Goal: Task Accomplishment & Management: Use online tool/utility

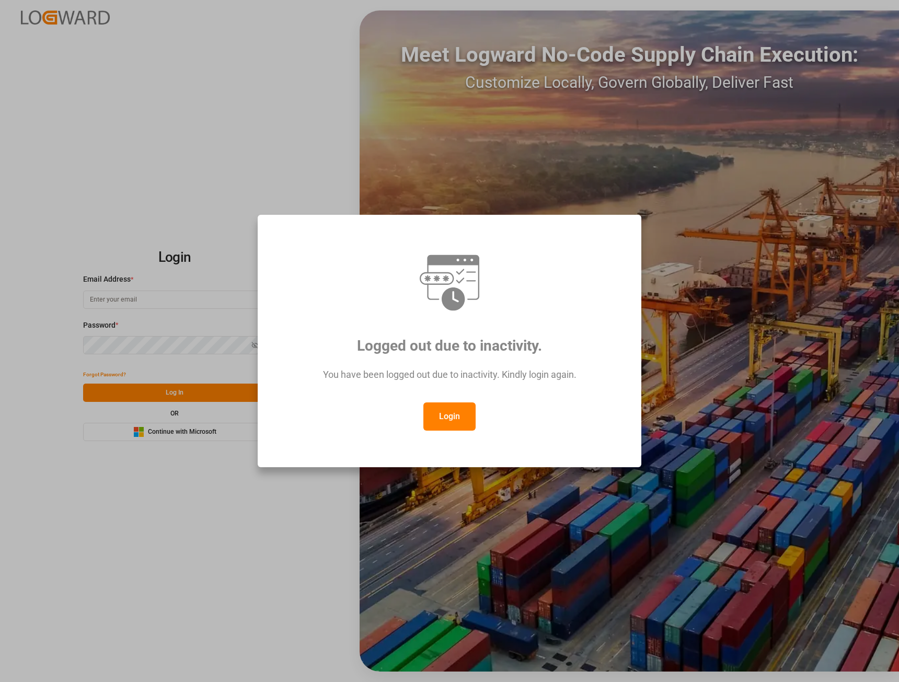
click at [446, 413] on button "Login" at bounding box center [449, 416] width 52 height 28
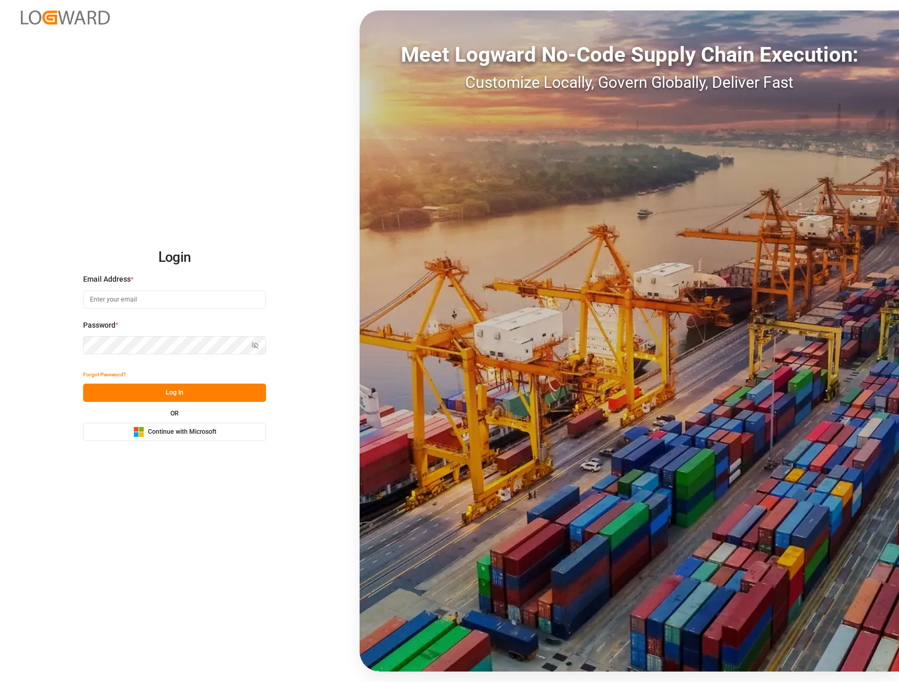
click at [181, 434] on span "Continue with Microsoft" at bounding box center [182, 432] width 68 height 9
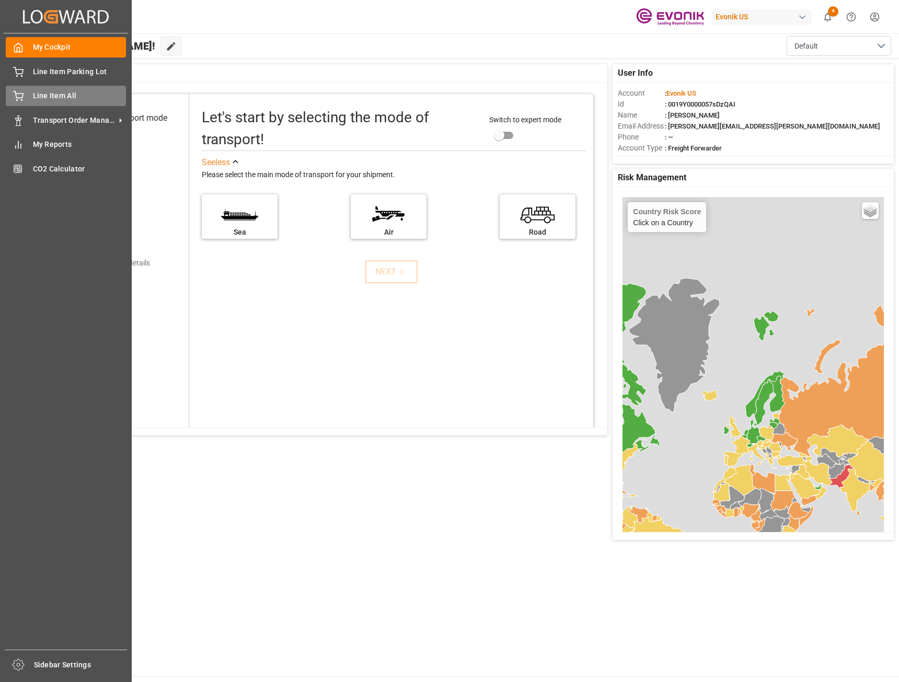
click at [50, 96] on span "Line Item All" at bounding box center [80, 95] width 94 height 11
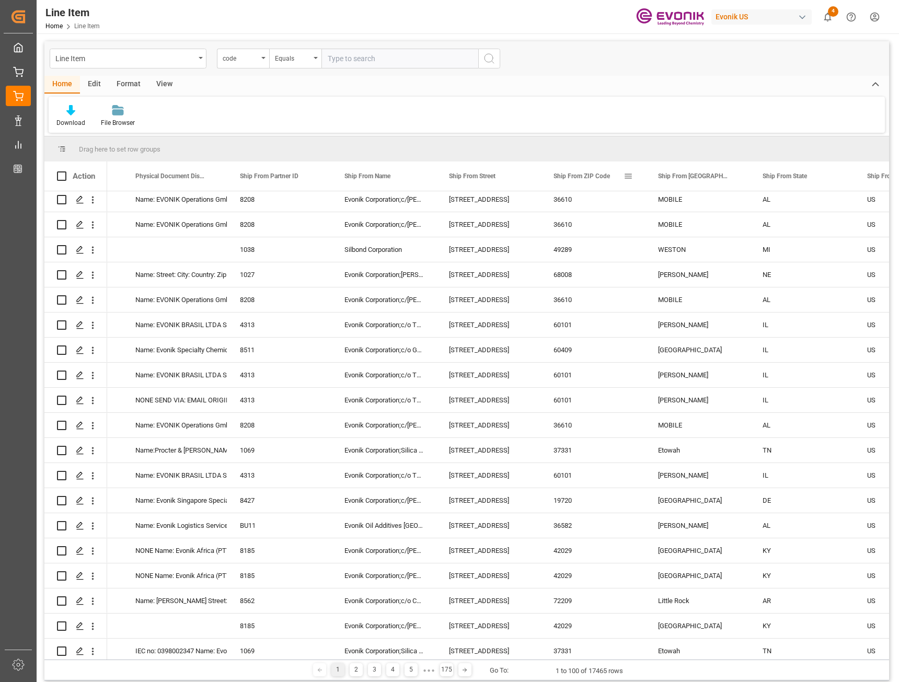
click at [630, 175] on span at bounding box center [628, 175] width 9 height 9
click at [686, 177] on span "filter" at bounding box center [687, 177] width 9 height 9
click at [646, 234] on input "Filter Value" at bounding box center [676, 232] width 102 height 21
type input "37331"
click at [688, 263] on button "Apply" at bounding box center [689, 265] width 19 height 10
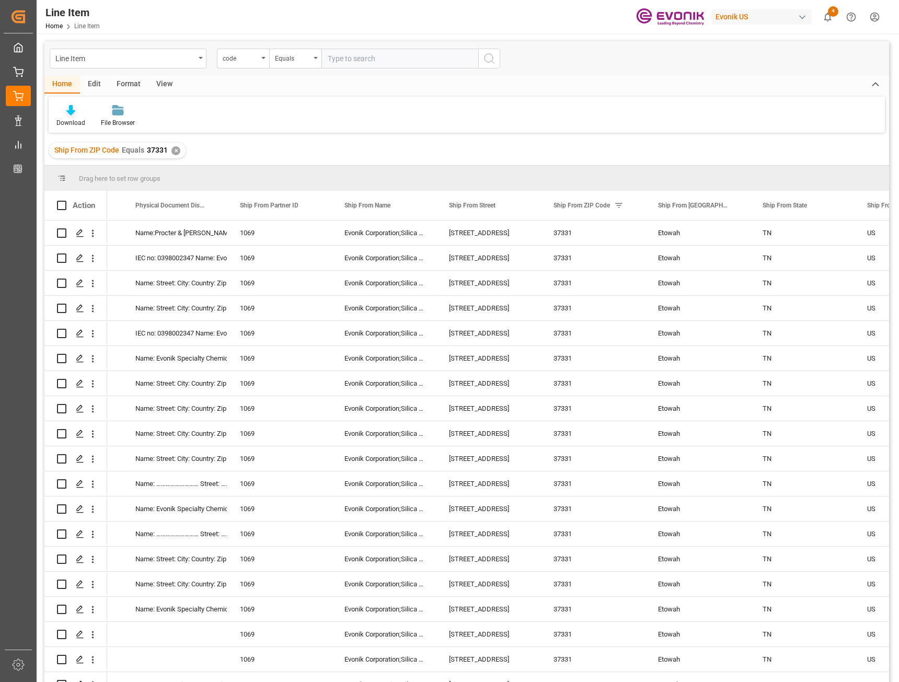
click at [68, 114] on icon at bounding box center [70, 110] width 9 height 10
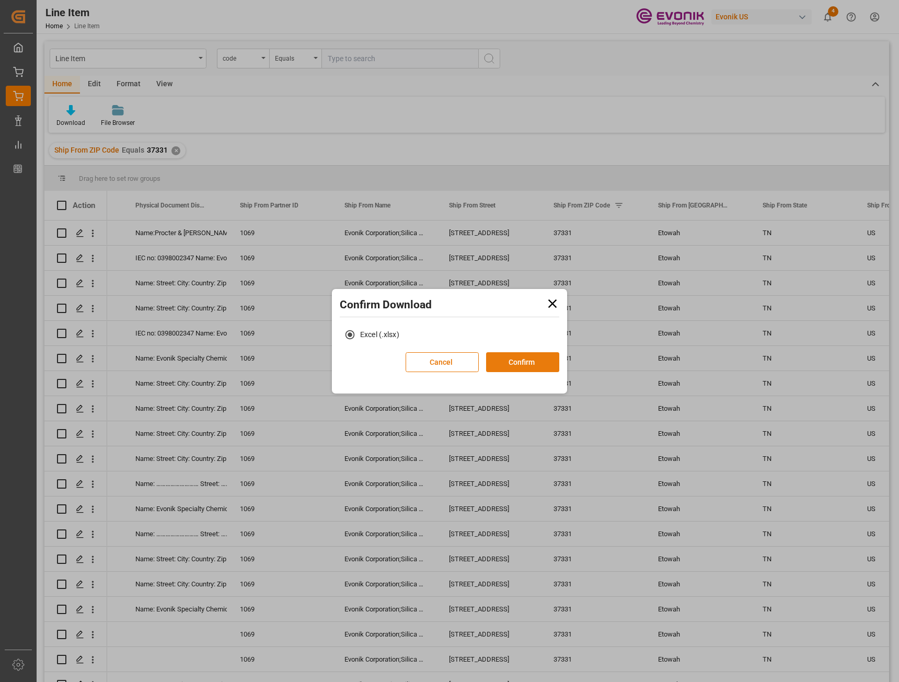
click at [526, 362] on button "Confirm" at bounding box center [522, 362] width 73 height 20
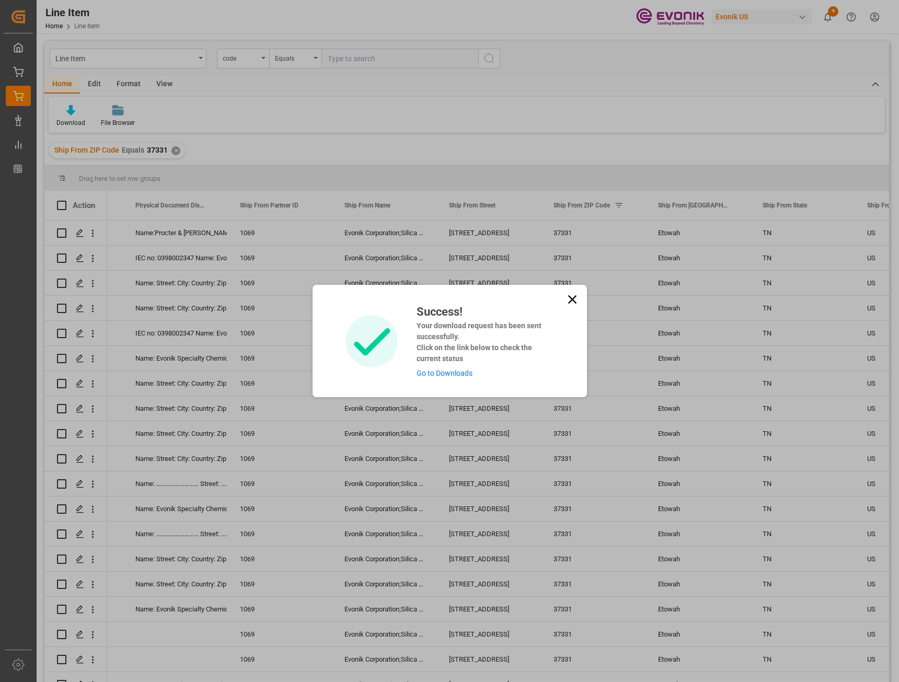
drag, startPoint x: 572, startPoint y: 299, endPoint x: 576, endPoint y: 314, distance: 15.1
click at [575, 299] on icon at bounding box center [572, 299] width 15 height 15
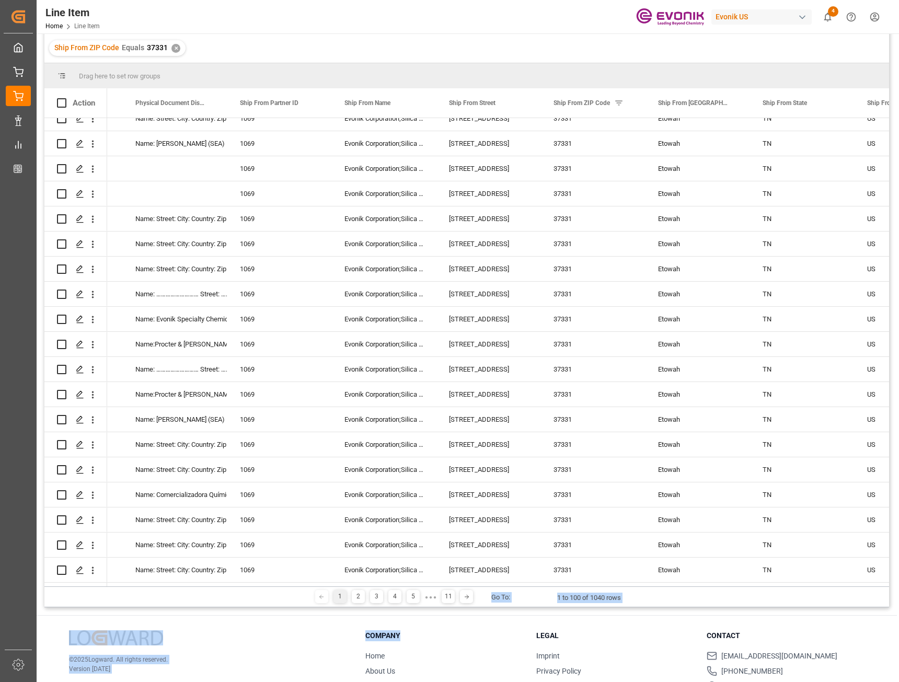
drag, startPoint x: 477, startPoint y: 587, endPoint x: 422, endPoint y: 633, distance: 71.2
click at [421, 633] on div "Line Item code Equals Home Edit Format View Download File Browser Ship From ZIP…" at bounding box center [467, 332] width 860 height 803
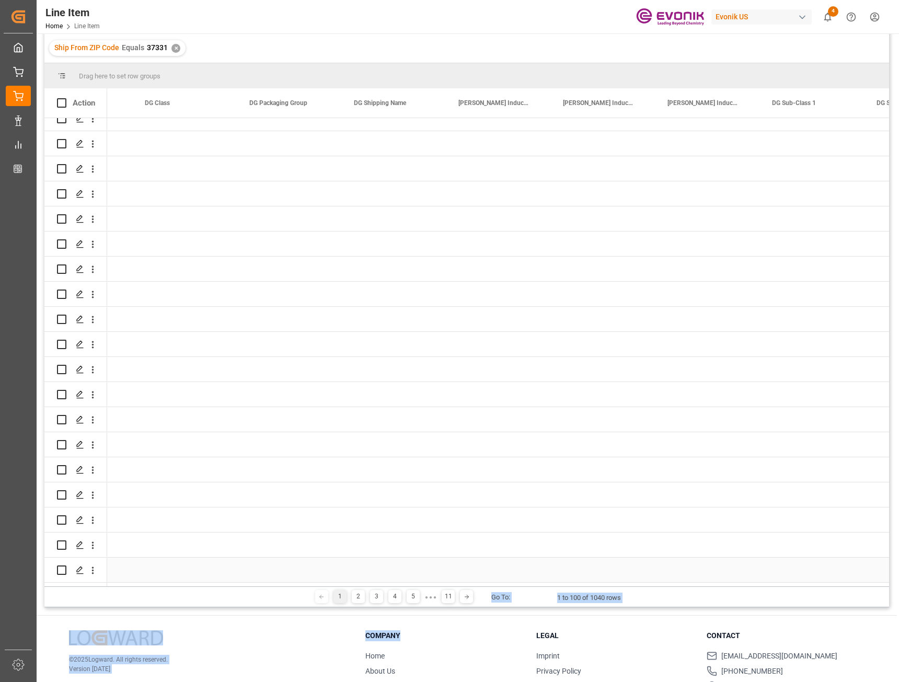
click at [829, 573] on div "Press SPACE to select this row." at bounding box center [811, 570] width 105 height 25
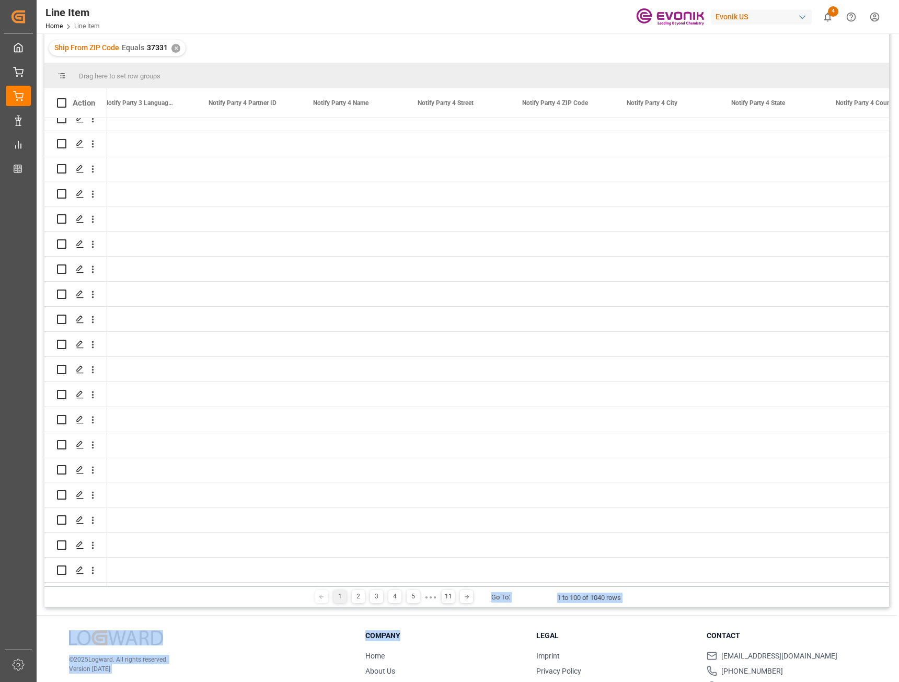
click at [825, 14] on icon "show 4 new notifications" at bounding box center [827, 16] width 11 height 11
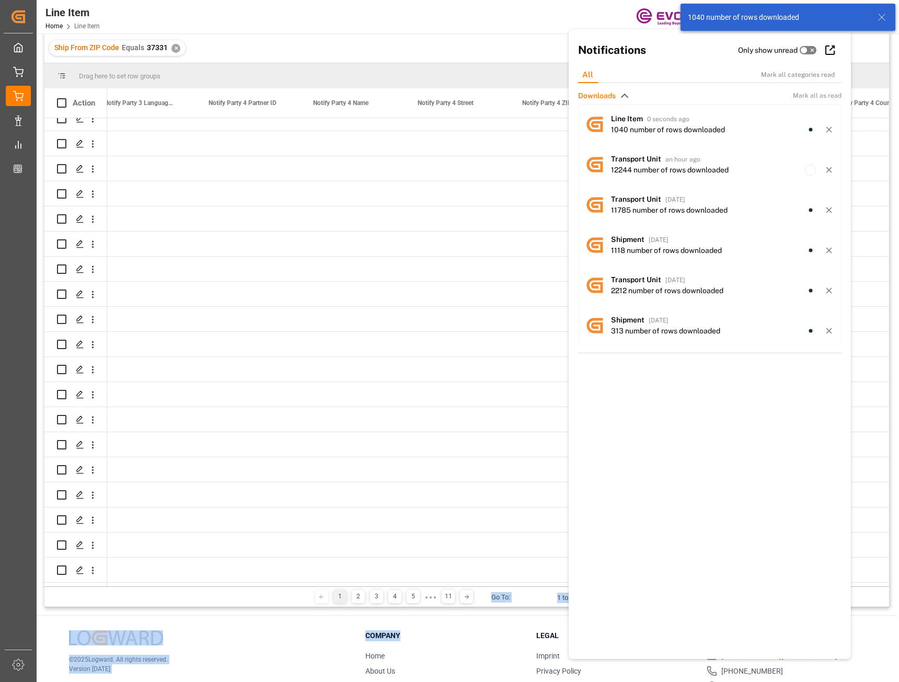
click at [497, 632] on h3 "Company" at bounding box center [444, 635] width 158 height 11
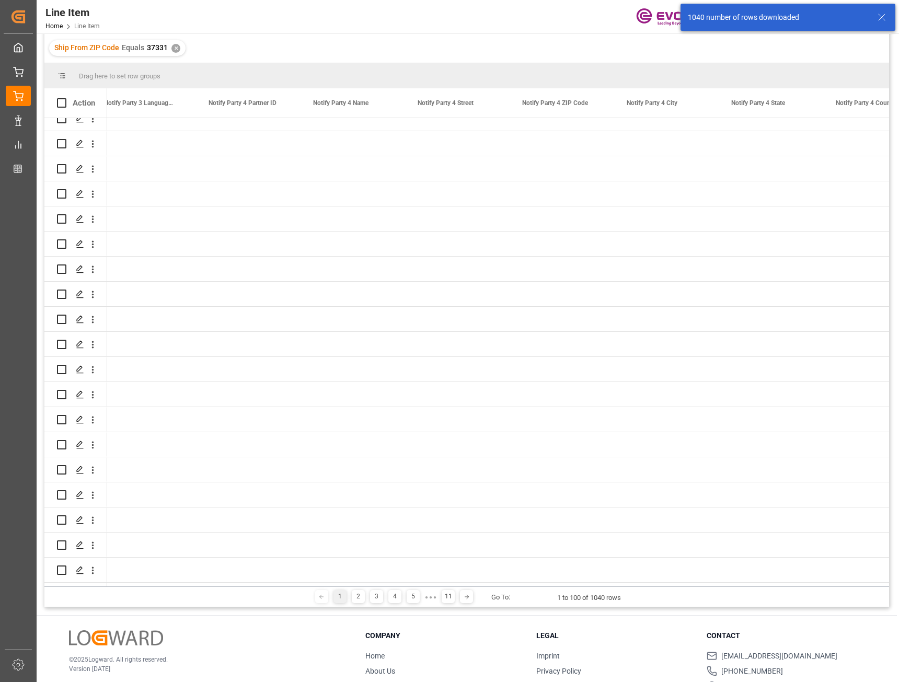
click at [886, 19] on icon at bounding box center [882, 17] width 13 height 13
click at [828, 20] on icon "show 5 new notifications" at bounding box center [827, 16] width 11 height 11
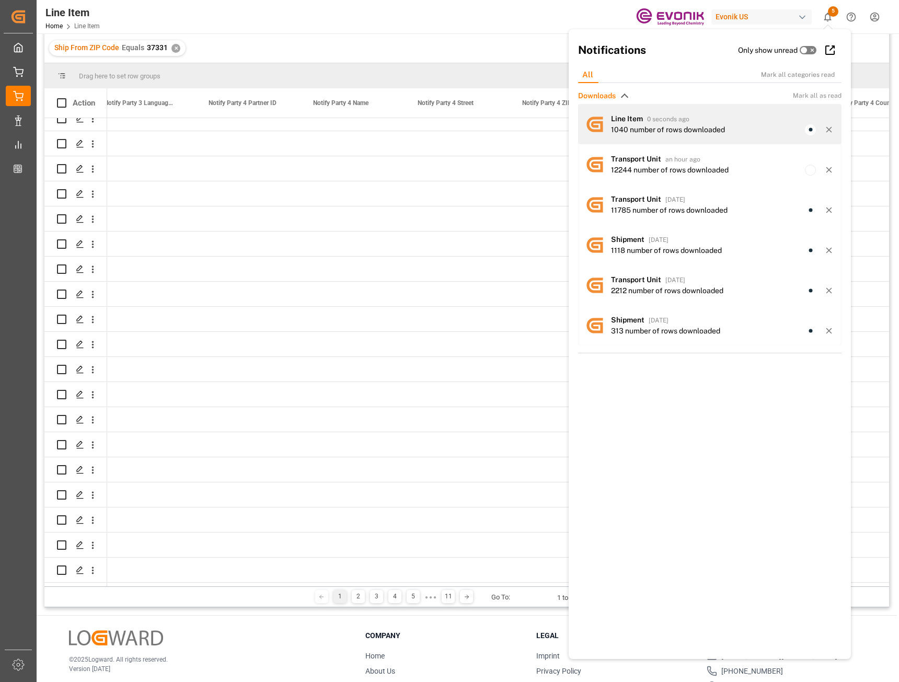
click at [688, 138] on div "Line Item 0 seconds ago 1040 number of rows downloaded" at bounding box center [709, 124] width 263 height 40
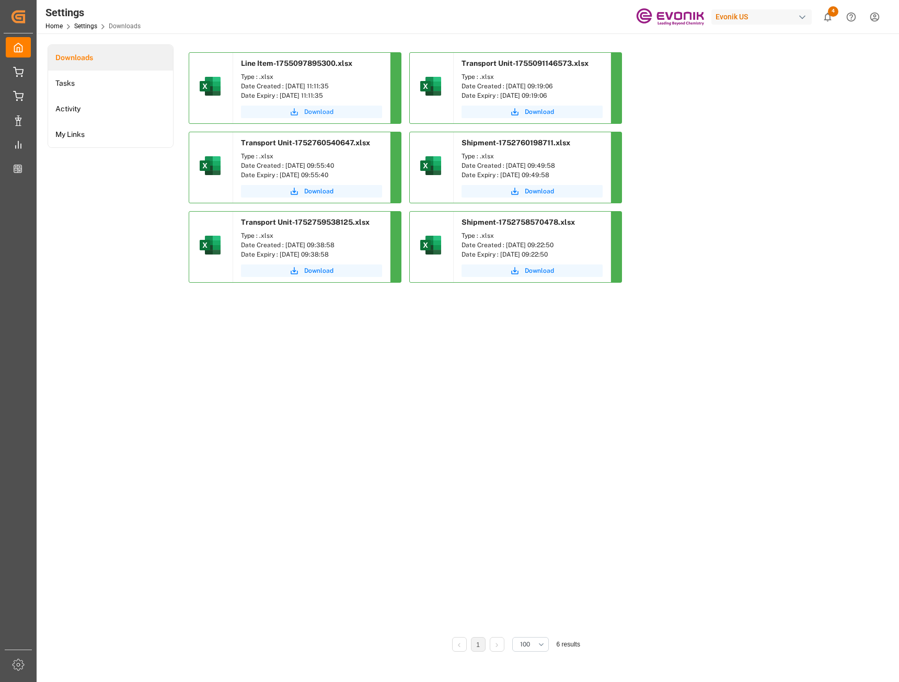
click at [316, 111] on span "Download" at bounding box center [318, 111] width 29 height 9
